Goal: Ask a question: Seek information or help from site administrators or community

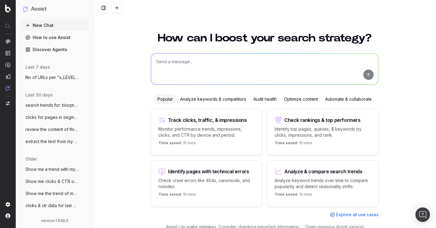
scroll to position [7, 0]
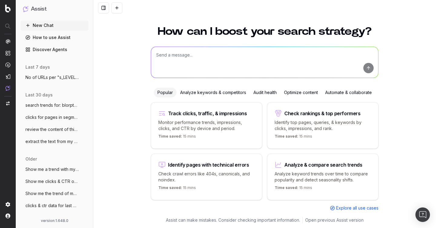
click at [49, 105] on span "search trends for: blorptastic furniture" at bounding box center [51, 105] width 53 height 6
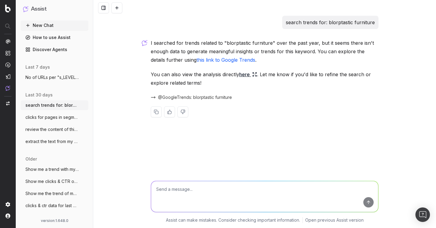
click at [181, 101] on div "@GoogleTrends: blorptastic furniture" at bounding box center [265, 97] width 228 height 8
click at [193, 97] on span "@GoogleTrends: blorptastic furniture" at bounding box center [195, 97] width 74 height 6
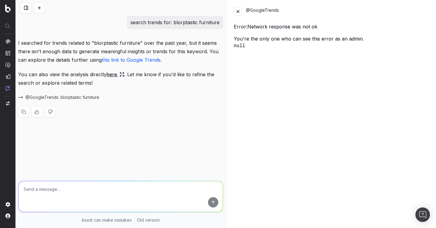
click at [23, 8] on button at bounding box center [26, 7] width 11 height 11
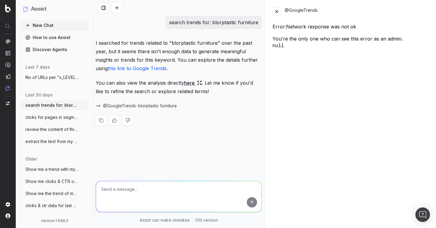
click at [56, 120] on span "clicks for pages in segmentation s_LEVEL" at bounding box center [51, 117] width 53 height 6
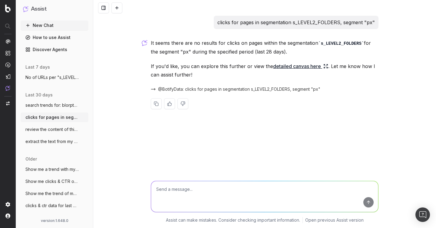
click at [193, 89] on span "@BotifyData: clicks for pages in segmentation s_LEVEL2_FOLDERS, segment "px"" at bounding box center [239, 89] width 162 height 6
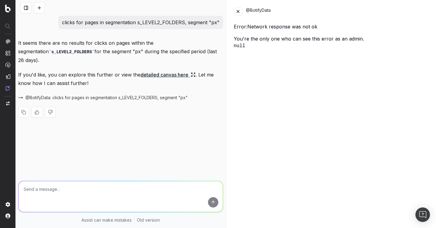
click at [164, 17] on div "clicks for pages in segmentation s_LEVEL2_FOLDERS, segment "px"" at bounding box center [140, 22] width 165 height 13
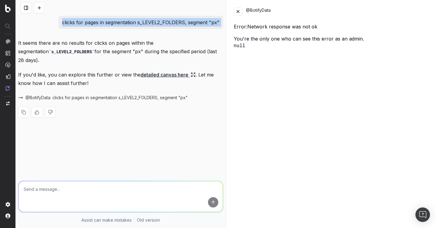
click at [164, 17] on div "clicks for pages in segmentation s_LEVEL2_FOLDERS, segment "px"" at bounding box center [140, 22] width 165 height 13
copy p "clicks for pages in segmentation s_LEVEL2_FOLDERS, segment "px""
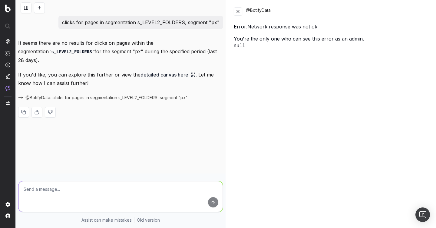
click at [114, 189] on textarea at bounding box center [120, 196] width 204 height 31
paste textarea "clicks for pages in segmentation s_LEVEL2_FOLDERS, segment "px""
type textarea "clicks for pages in segmentation s_LEVEL2_FOLDERS, segment "px""
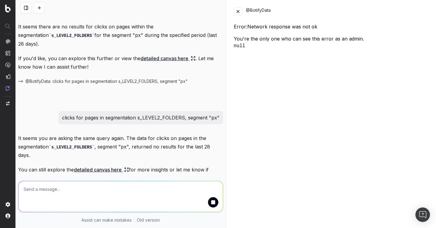
scroll to position [43, 0]
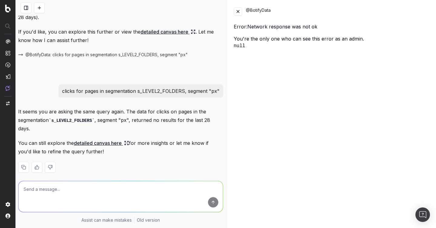
click at [114, 139] on link "detailed canvas here" at bounding box center [101, 143] width 55 height 8
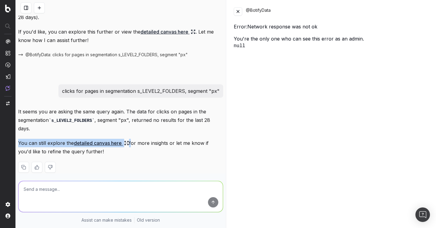
click at [114, 139] on link "detailed canvas here" at bounding box center [101, 143] width 55 height 8
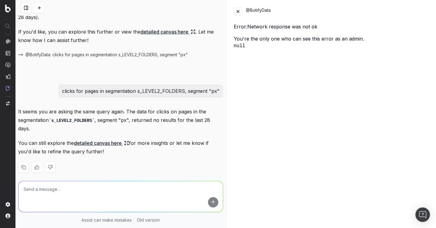
click at [105, 193] on textarea at bounding box center [120, 196] width 204 height 31
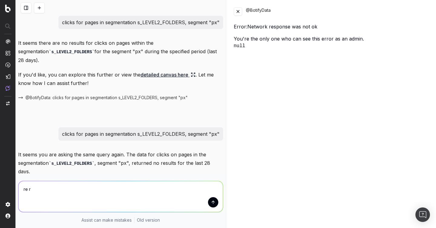
type textarea "re r"
click at [150, 23] on p "clicks for pages in segmentation s_LEVEL2_FOLDERS, segment "px"" at bounding box center [140, 22] width 157 height 8
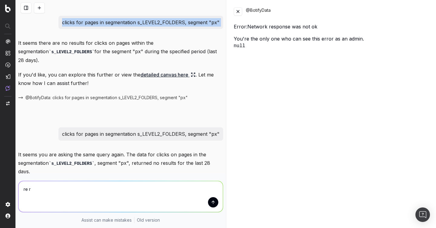
click at [150, 23] on p "clicks for pages in segmentation s_LEVEL2_FOLDERS, segment "px"" at bounding box center [140, 22] width 157 height 8
copy p "clicks for pages in segmentation s_LEVEL2_FOLDERS, segment "px""
click at [38, 8] on button at bounding box center [39, 7] width 11 height 11
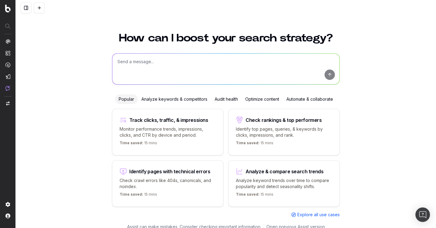
click at [141, 65] on textarea at bounding box center [225, 69] width 227 height 31
paste textarea "clicks for pages in segmentation s_LEVEL2_FOLDERS, segment "px""
type textarea "clicks for pages in segmentation s_LEVEL2_FOLDERS, segment "px""
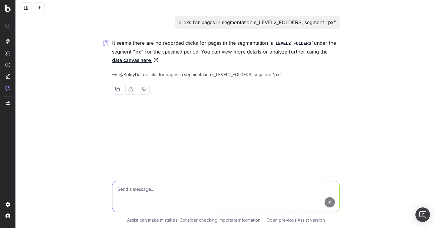
click at [130, 59] on link "data canvas here" at bounding box center [135, 60] width 46 height 8
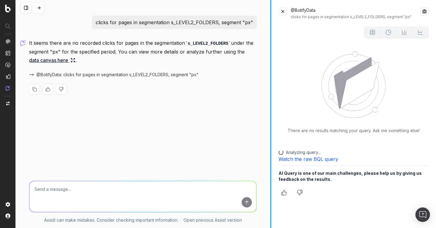
click at [288, 9] on div "clicks for pages in segmentation s_LEVEL2_FOLDERS, segment "px" It seems there …" at bounding box center [226, 114] width 420 height 228
